Goal: Task Accomplishment & Management: Use online tool/utility

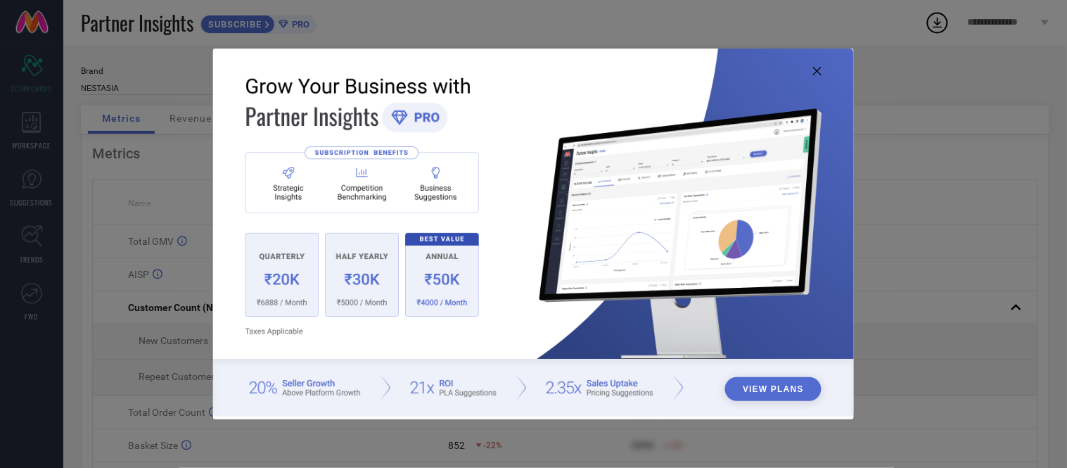
click at [810, 68] on img at bounding box center [533, 233] width 640 height 368
click at [819, 72] on icon at bounding box center [817, 71] width 8 height 8
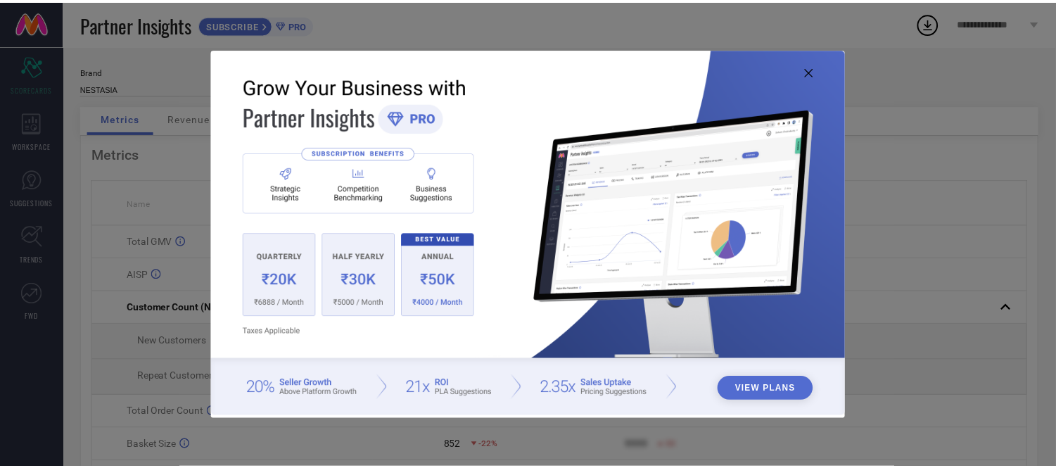
scroll to position [1, 0]
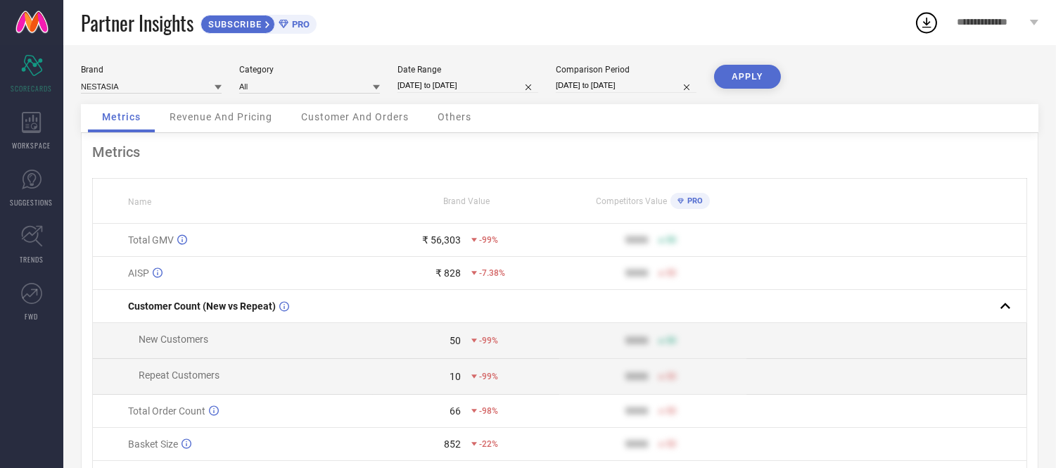
click at [461, 85] on input "[DATE] to [DATE]" at bounding box center [467, 85] width 141 height 15
select select "8"
select select "2025"
select select "9"
select select "2025"
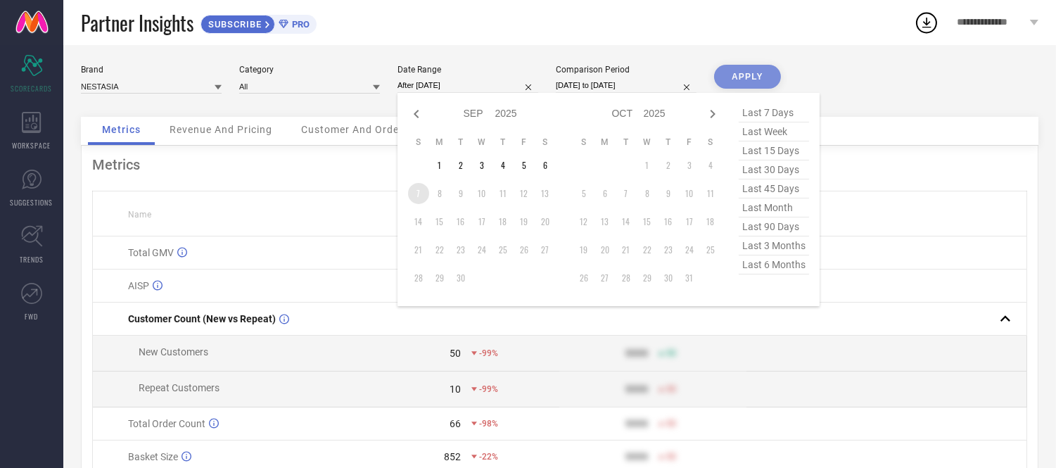
click at [419, 191] on td "7" at bounding box center [418, 193] width 21 height 21
type input "[DATE] to [DATE]"
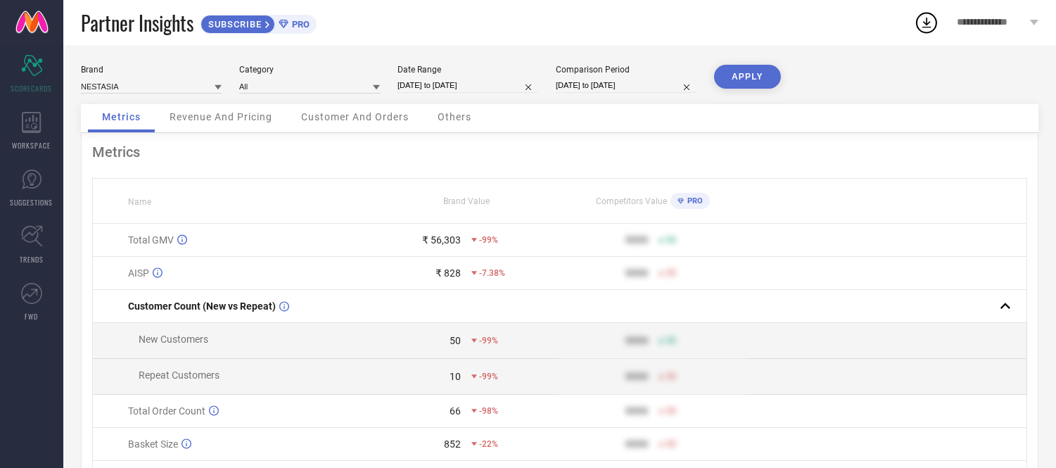
click at [762, 69] on button "APPLY" at bounding box center [747, 77] width 67 height 24
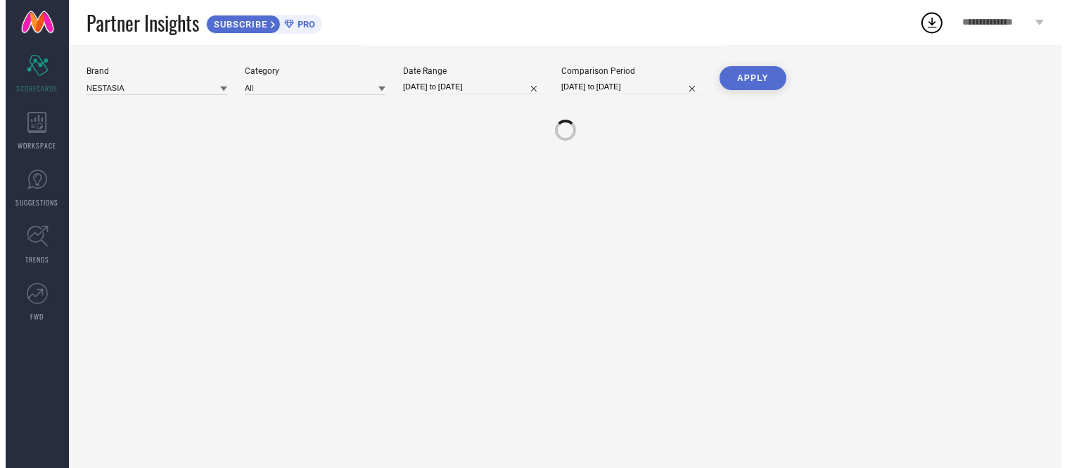
scroll to position [0, 0]
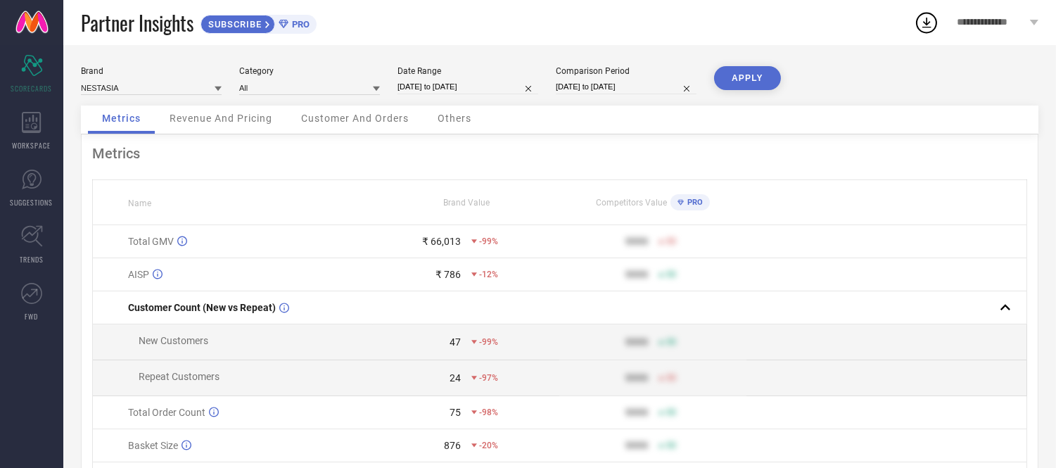
click at [454, 121] on span "Others" at bounding box center [455, 118] width 34 height 11
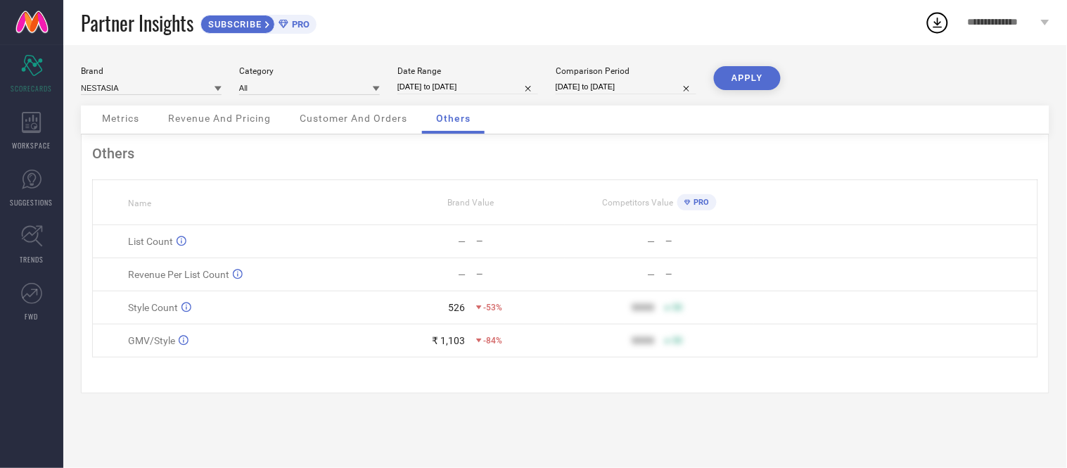
click at [481, 85] on input "[DATE] to [DATE]" at bounding box center [467, 86] width 141 height 15
select select "8"
select select "2025"
select select "9"
select select "2025"
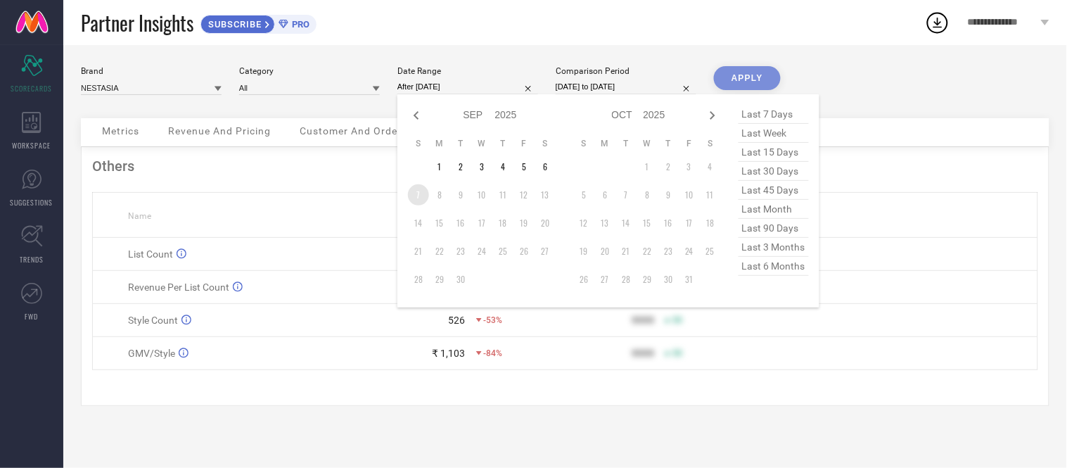
click at [420, 199] on td "7" at bounding box center [418, 194] width 21 height 21
type input "[DATE] to [DATE]"
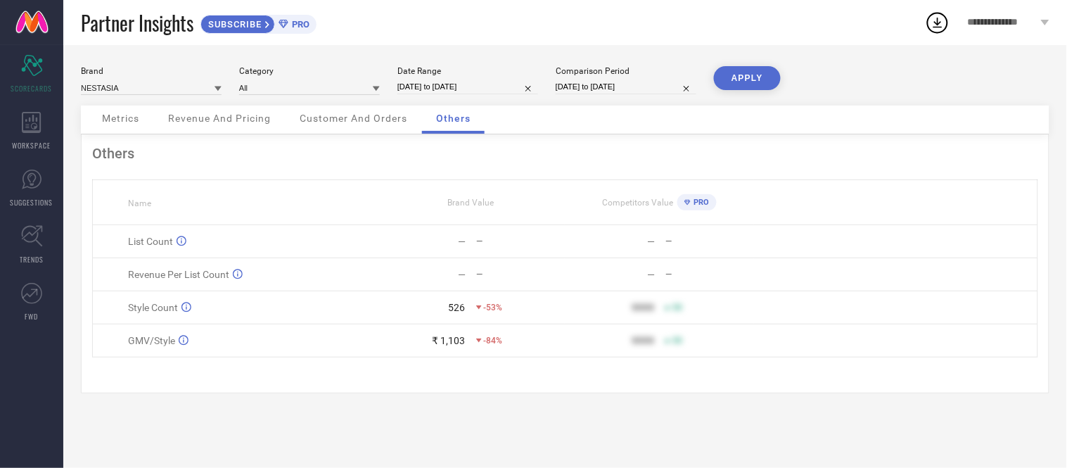
click at [749, 72] on button "APPLY" at bounding box center [747, 78] width 67 height 24
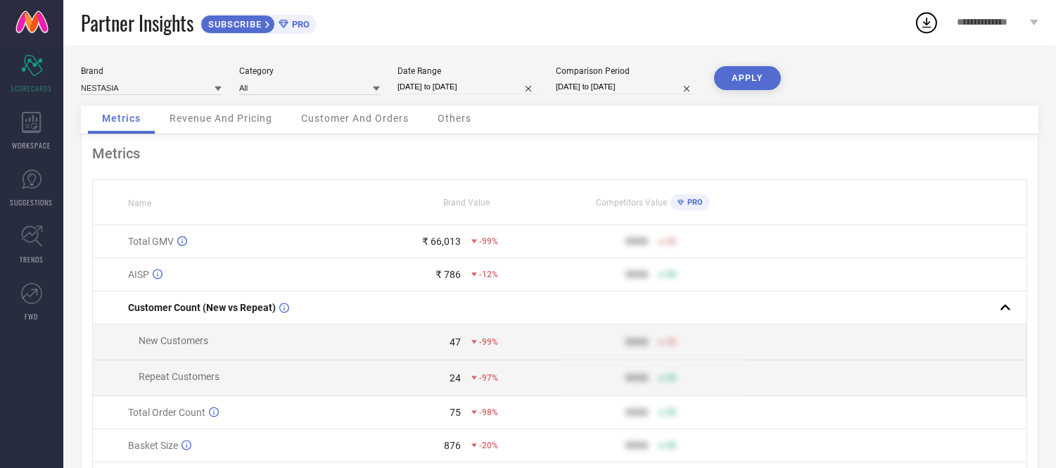
click at [452, 117] on span "Others" at bounding box center [455, 118] width 34 height 11
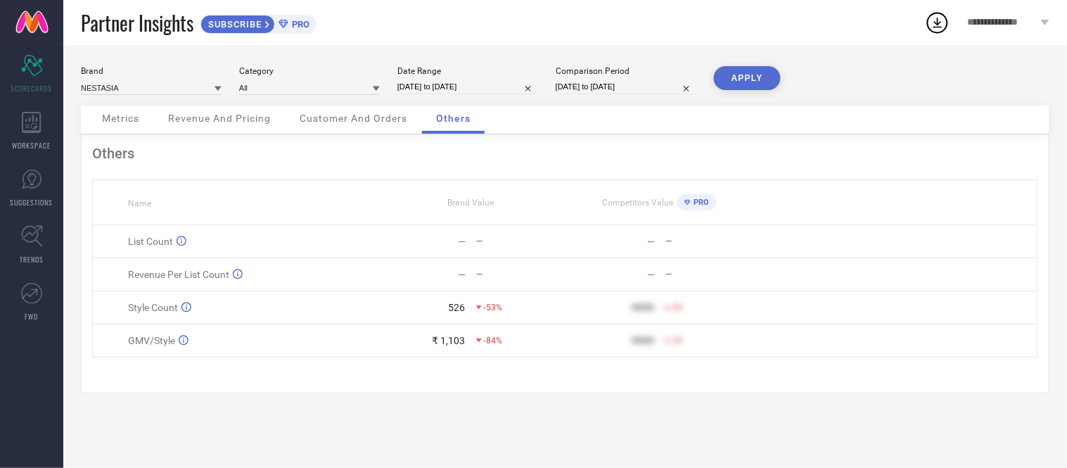
select select "8"
select select "2025"
select select "9"
select select "2025"
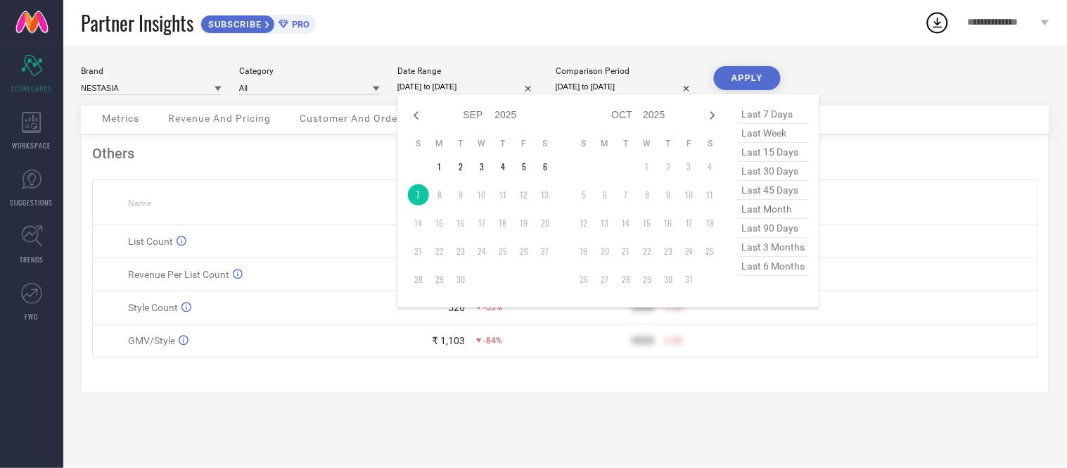
click at [474, 85] on input "[DATE] to [DATE]" at bounding box center [467, 86] width 141 height 15
click at [540, 173] on td "6" at bounding box center [545, 166] width 21 height 21
type input "[DATE] to [DATE]"
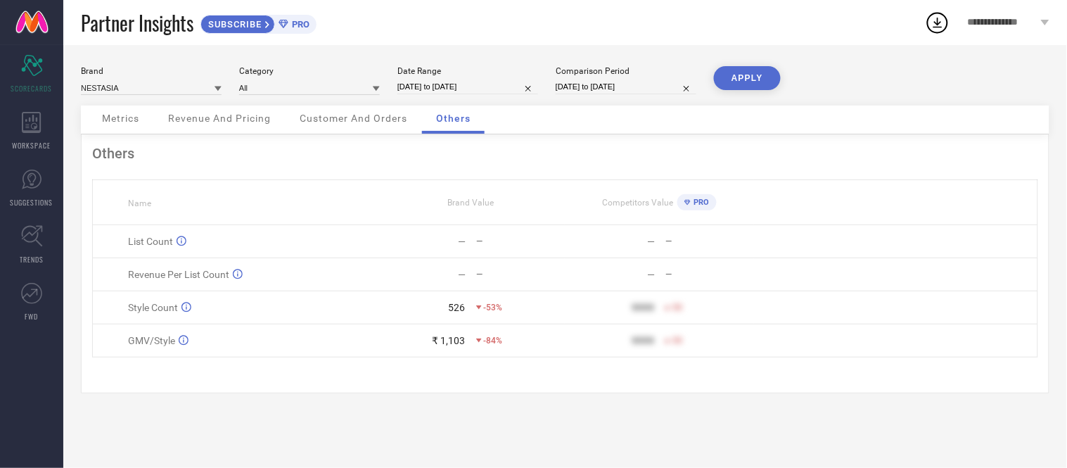
click at [761, 76] on button "APPLY" at bounding box center [747, 78] width 67 height 24
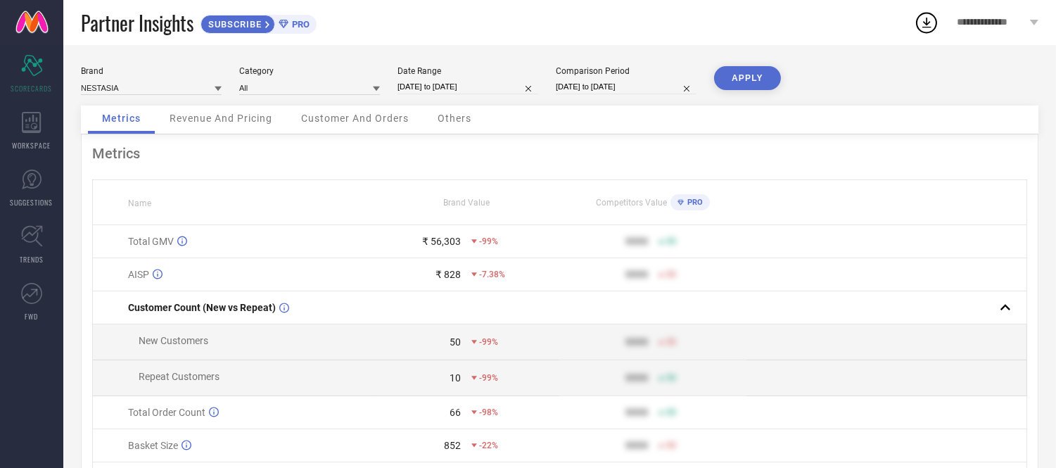
click at [462, 120] on span "Others" at bounding box center [455, 118] width 34 height 11
